Goal: Check status: Check status

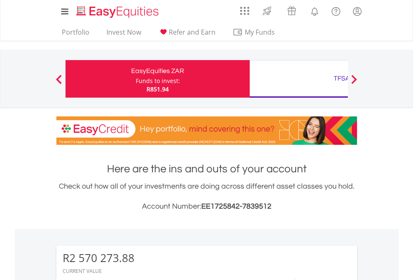
scroll to position [80, 131]
click at [136, 79] on div "Funds to invest:" at bounding box center [158, 81] width 44 height 8
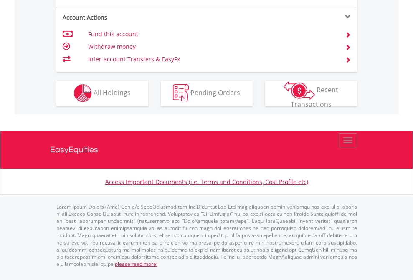
scroll to position [762, 0]
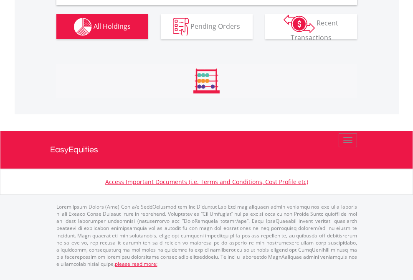
scroll to position [808, 0]
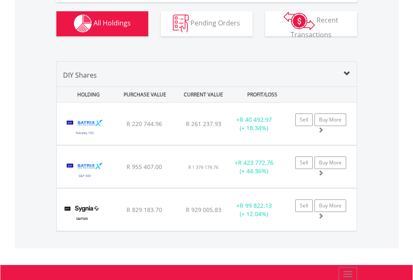
scroll to position [80, 131]
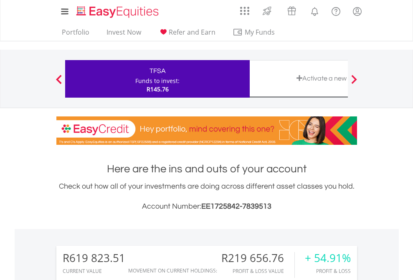
scroll to position [80, 131]
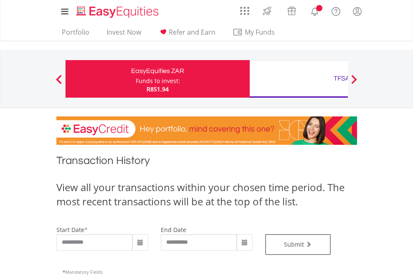
type input "**********"
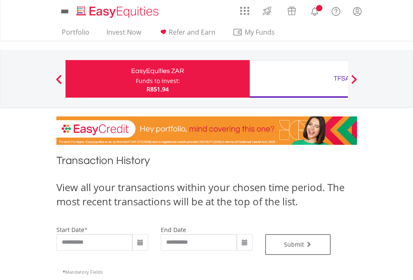
click at [299, 79] on div "TFSA" at bounding box center [342, 79] width 174 height 12
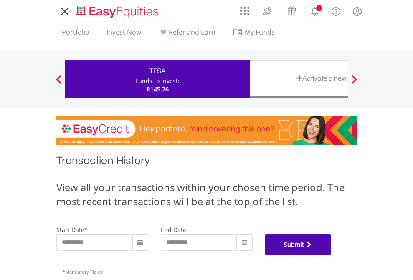
click at [331, 255] on button "Submit" at bounding box center [298, 244] width 66 height 21
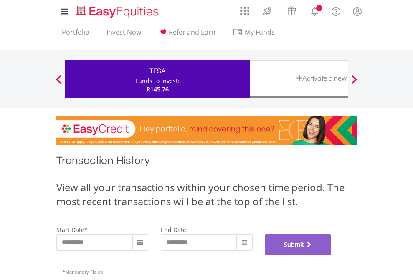
scroll to position [339, 0]
